Goal: Transaction & Acquisition: Purchase product/service

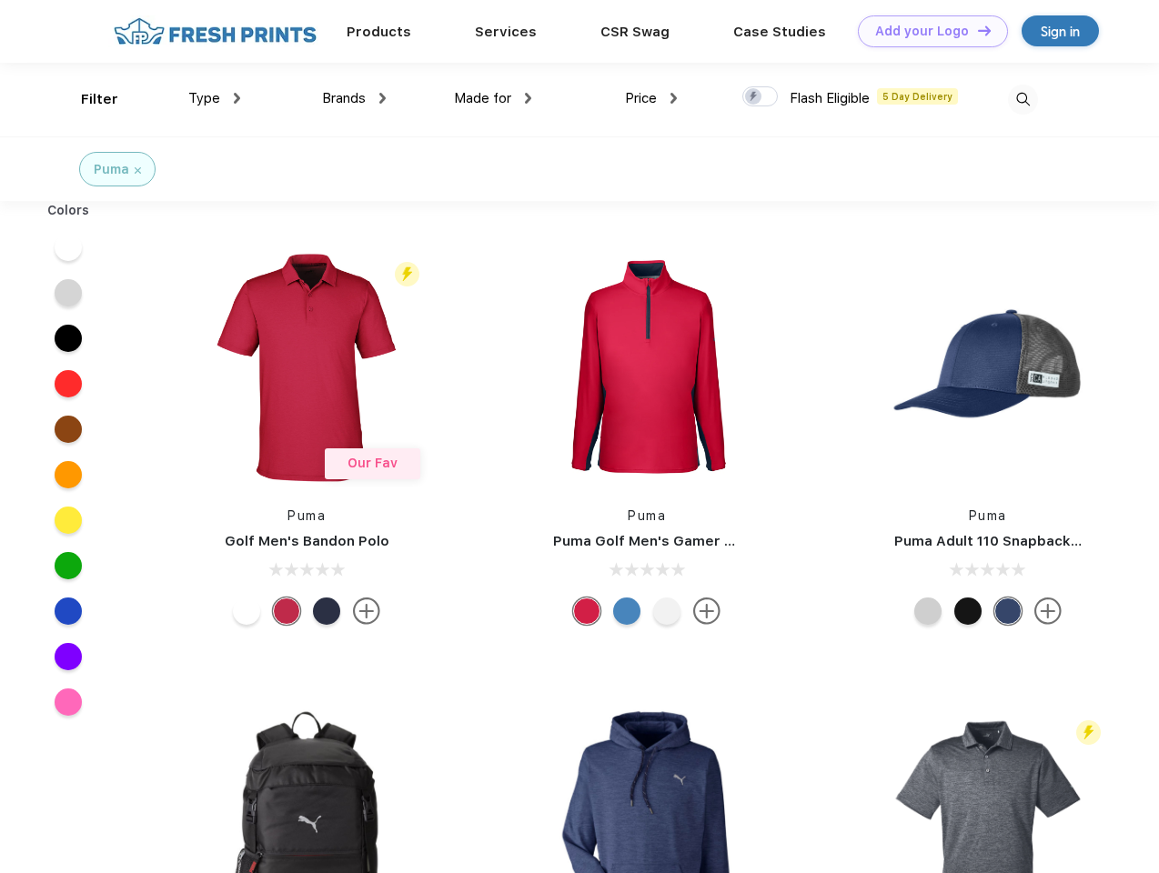
click at [926, 31] on link "Add your Logo Design Tool" at bounding box center [933, 31] width 150 height 32
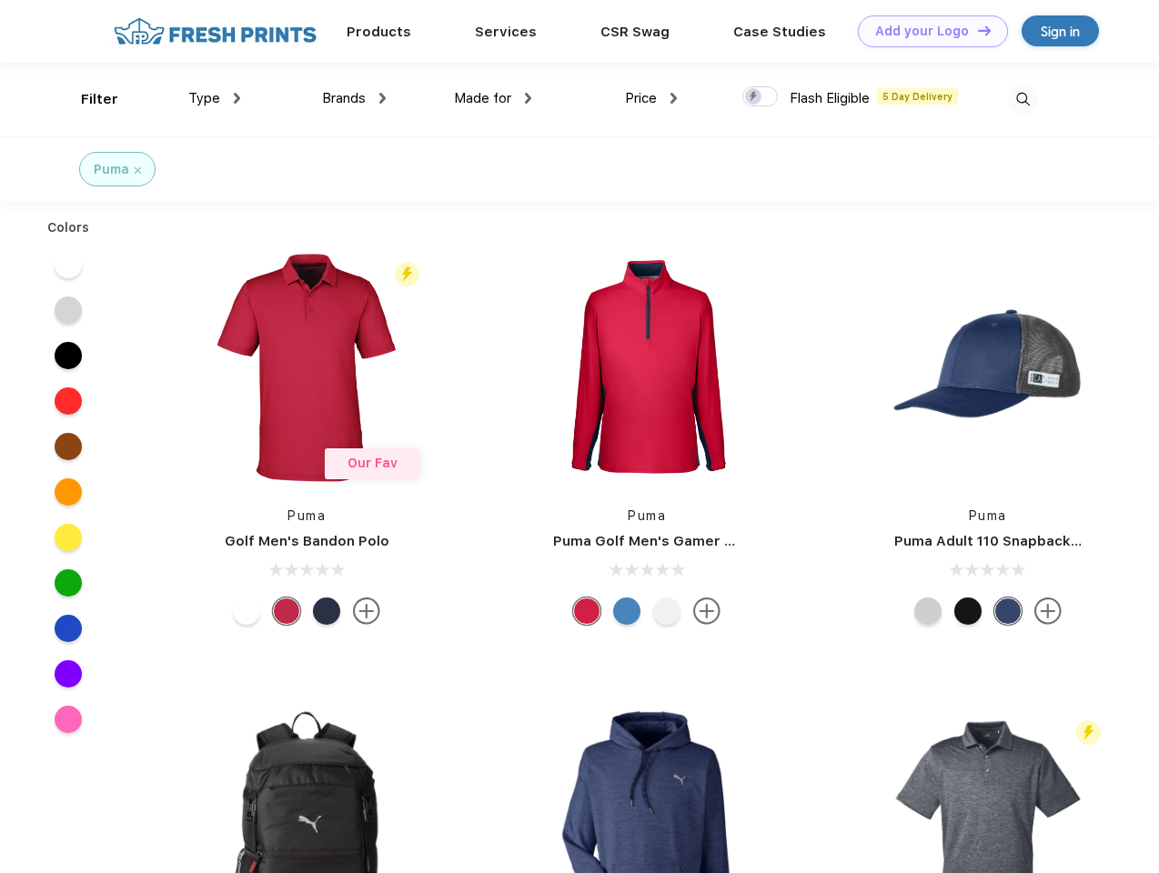
click at [0, 0] on div "Design Tool" at bounding box center [0, 0] width 0 height 0
click at [976, 30] on link "Add your Logo Design Tool" at bounding box center [933, 31] width 150 height 32
click at [87, 99] on div "Filter" at bounding box center [99, 99] width 37 height 21
click at [215, 98] on span "Type" at bounding box center [204, 98] width 32 height 16
click at [354, 98] on span "Brands" at bounding box center [344, 98] width 44 height 16
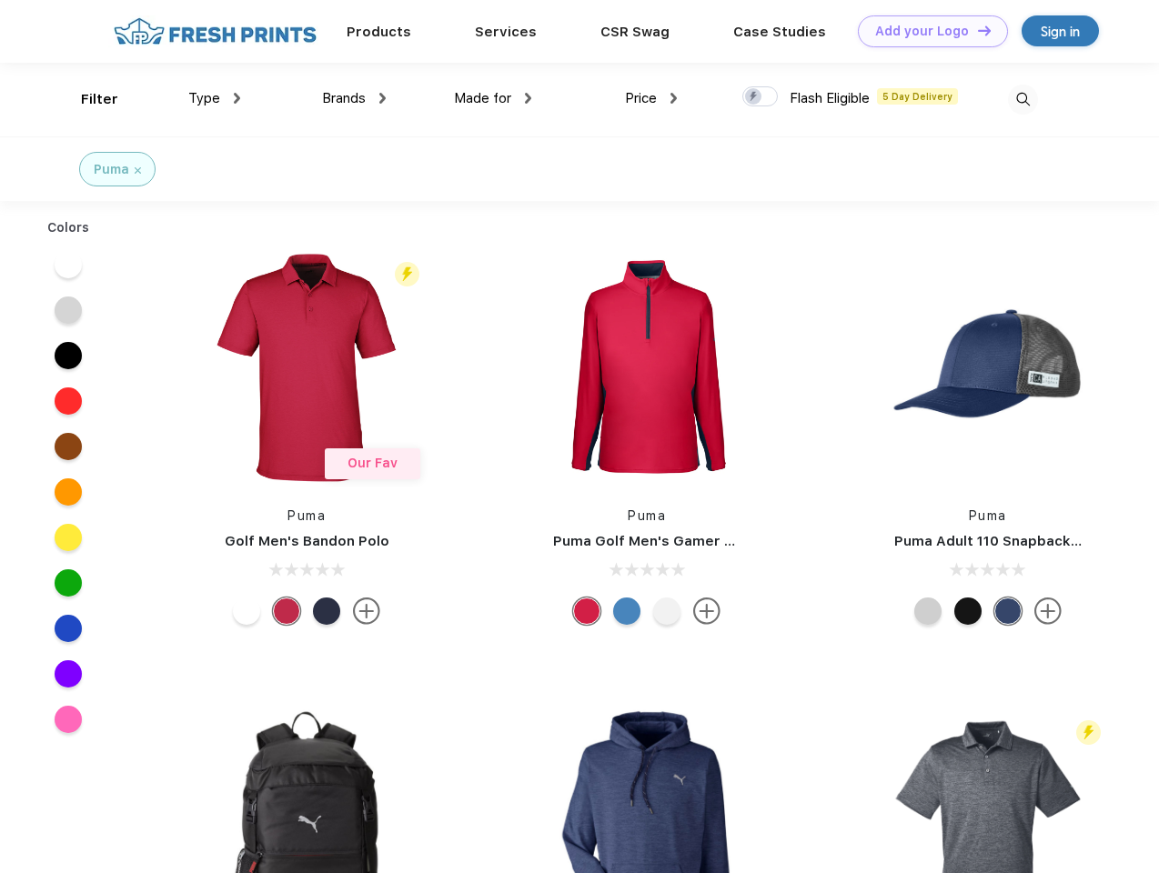
click at [493, 98] on span "Made for" at bounding box center [482, 98] width 57 height 16
click at [651, 98] on span "Price" at bounding box center [641, 98] width 32 height 16
click at [761, 97] on div at bounding box center [759, 96] width 35 height 20
click at [754, 97] on input "checkbox" at bounding box center [748, 92] width 12 height 12
click at [1023, 99] on img at bounding box center [1023, 100] width 30 height 30
